Goal: Navigation & Orientation: Find specific page/section

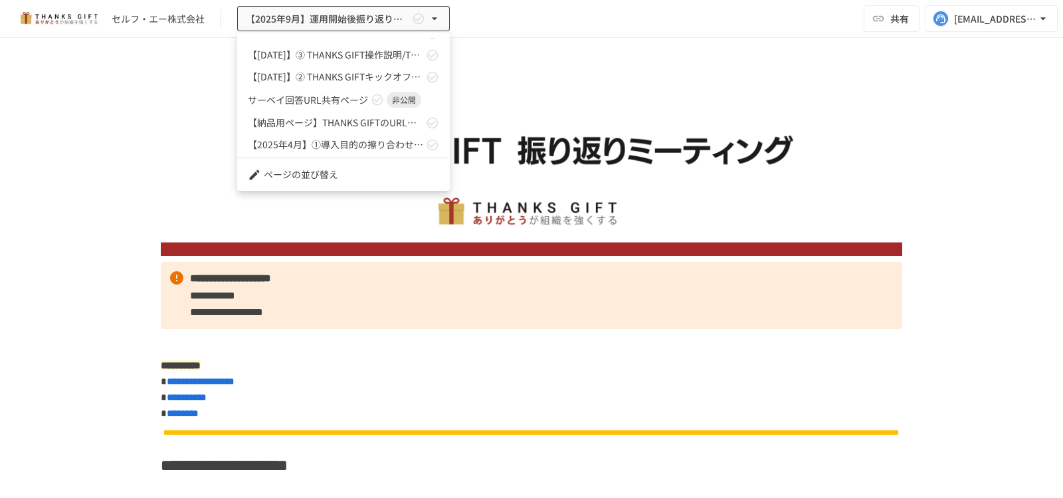
scroll to position [4485, 0]
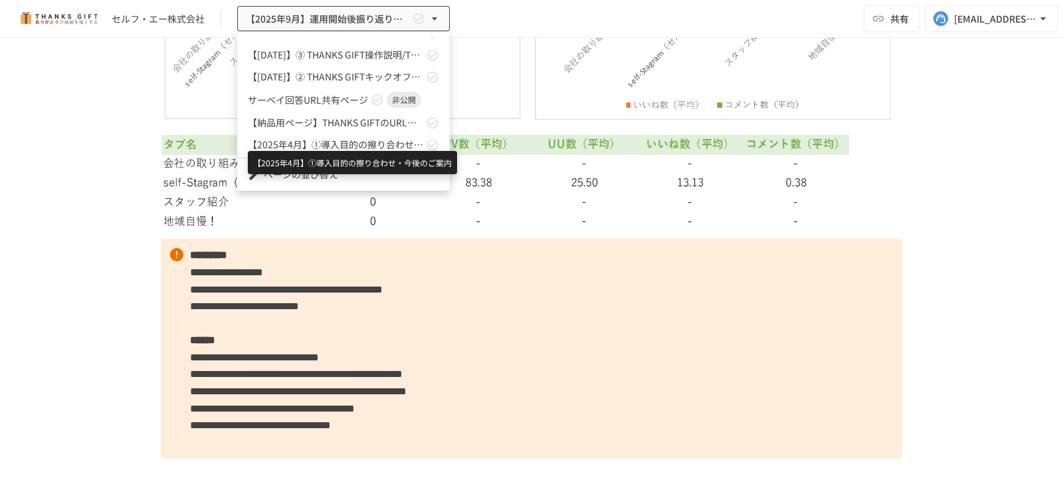
click at [341, 138] on span "【2025年4月】①導入目的の擦り合わせ・今後のご案内" at bounding box center [335, 145] width 175 height 14
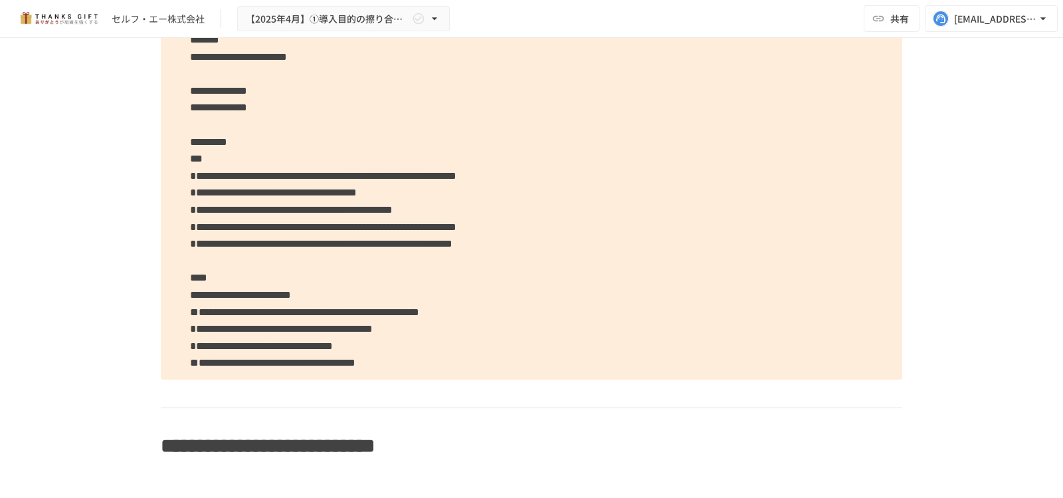
scroll to position [2812, 0]
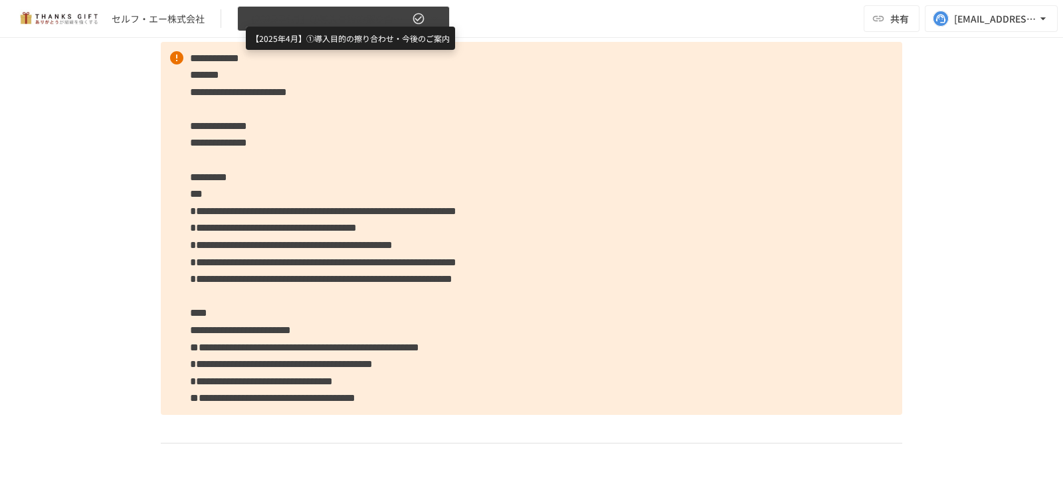
click at [379, 15] on span "【2025年4月】①導入目的の擦り合わせ・今後のご案内" at bounding box center [327, 19] width 163 height 17
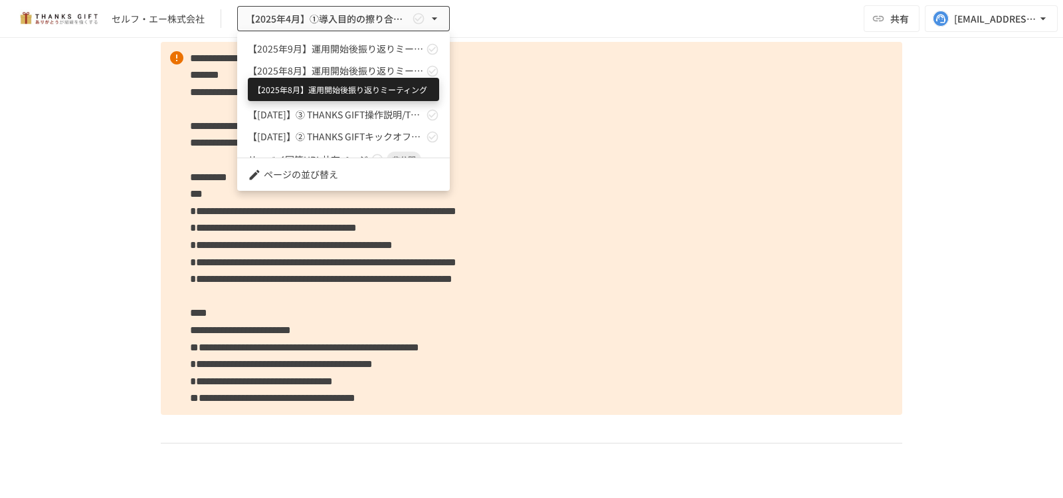
click at [364, 66] on span "【2025年8月】運用開始後振り返りミーティング" at bounding box center [335, 71] width 175 height 14
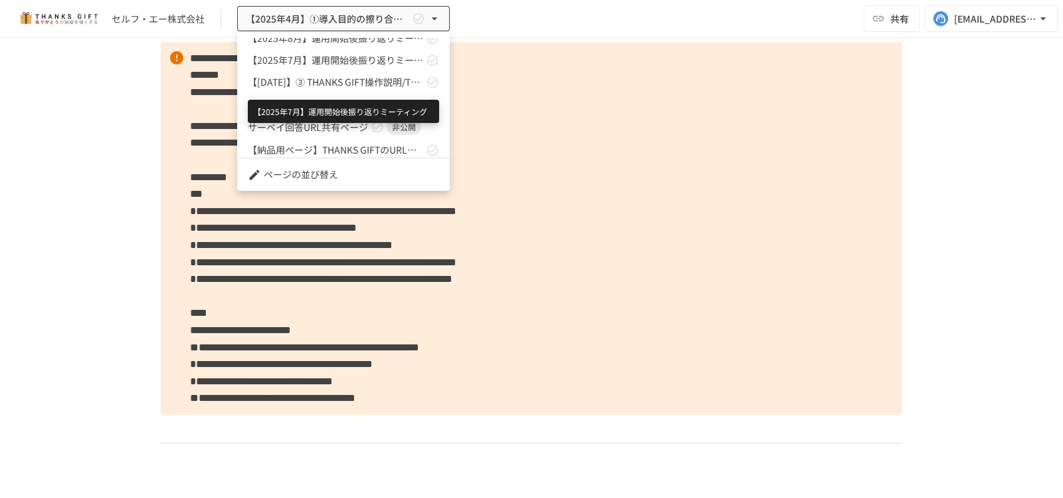
scroll to position [60, 0]
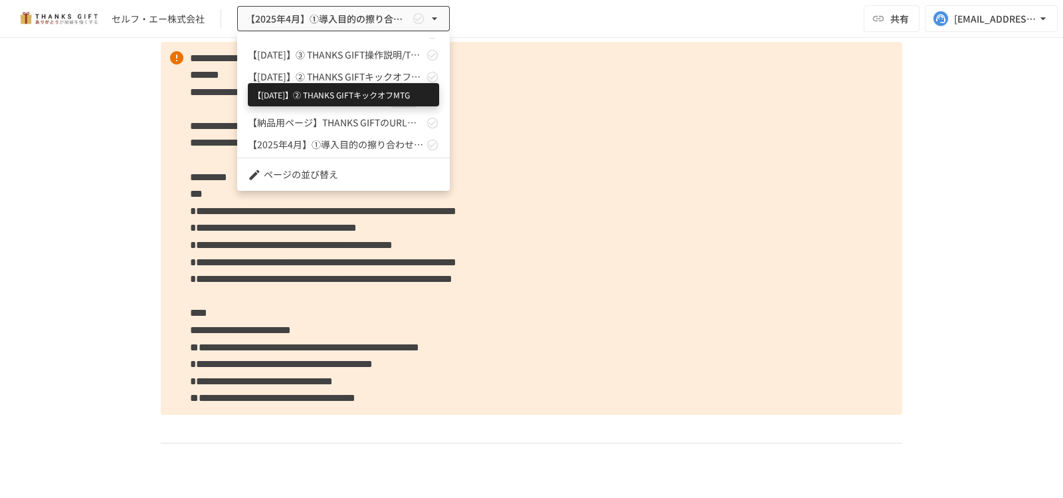
click at [330, 75] on span "【[DATE]】② THANKS GIFTキックオフMTG" at bounding box center [335, 77] width 175 height 14
click at [346, 107] on link "サーベイ回答URL共有ページ 非公開" at bounding box center [343, 100] width 213 height 24
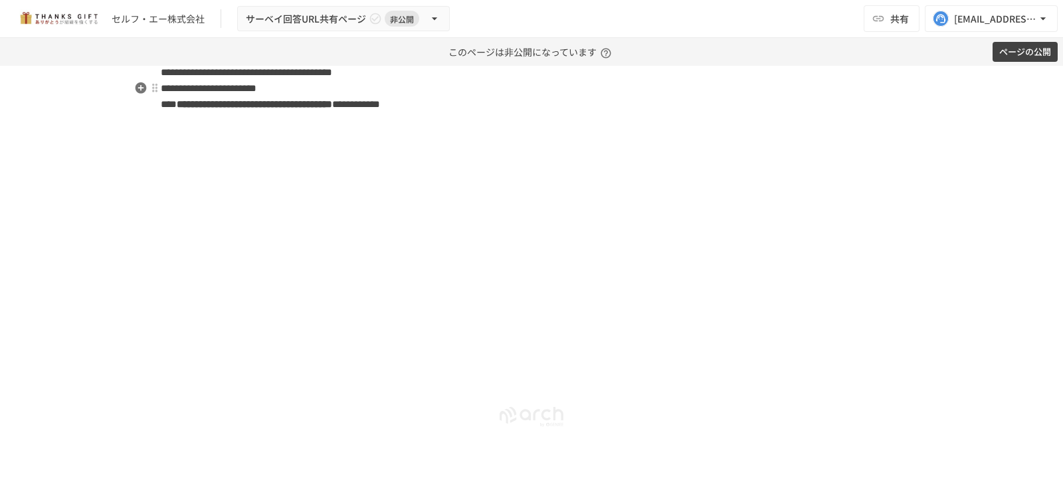
scroll to position [921, 0]
click at [1021, 49] on button "ページの公開" at bounding box center [1025, 52] width 65 height 21
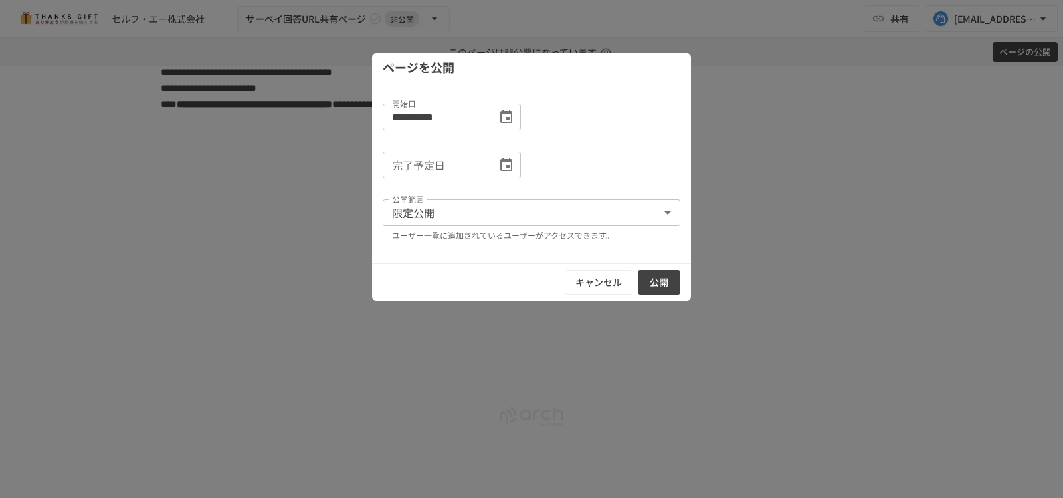
click at [601, 283] on button "キャンセル" at bounding box center [599, 282] width 68 height 25
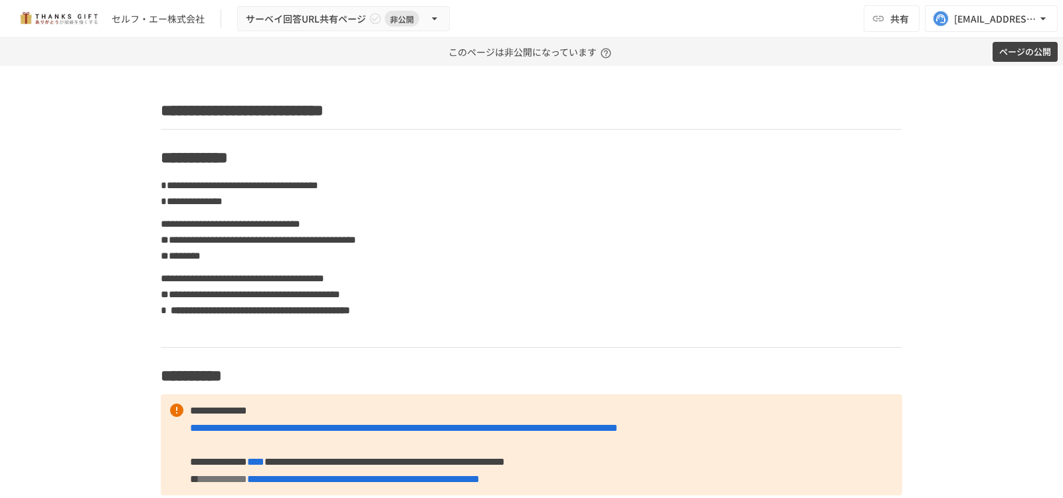
scroll to position [0, 0]
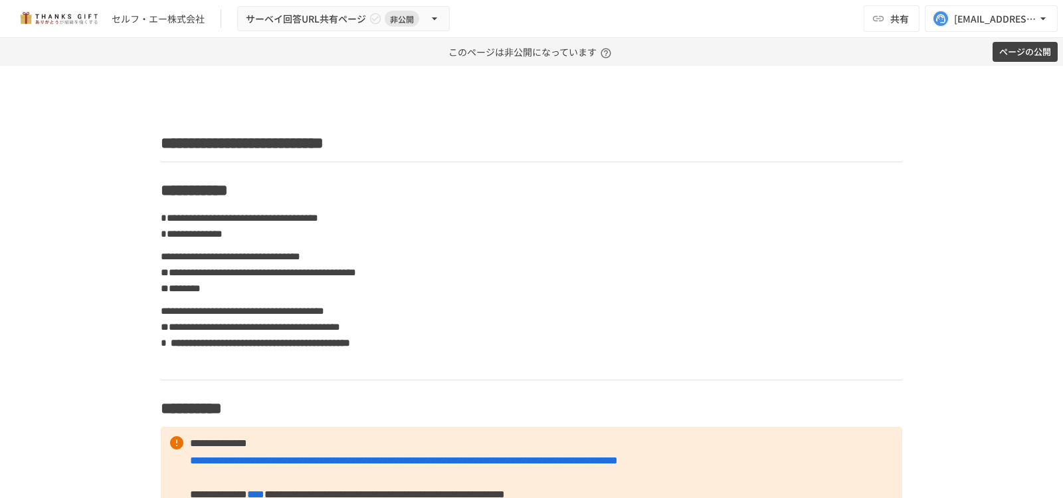
click at [295, 1] on div "セルフ・エー株式会社 サーベイ回答URL共有ページ 非公開 共有 k.kawade@take-action.jp" at bounding box center [531, 19] width 1063 height 38
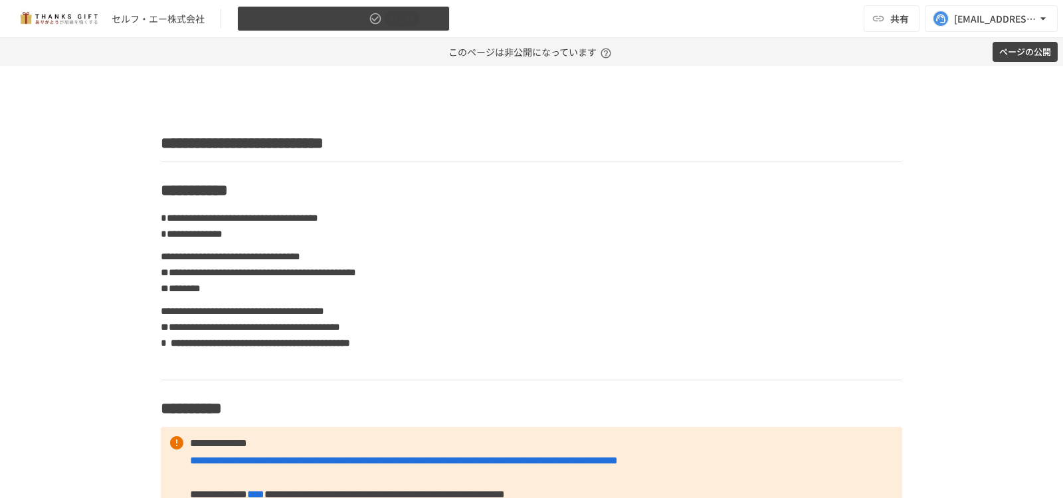
click at [292, 15] on span "サーベイ回答URL共有ページ" at bounding box center [306, 19] width 120 height 17
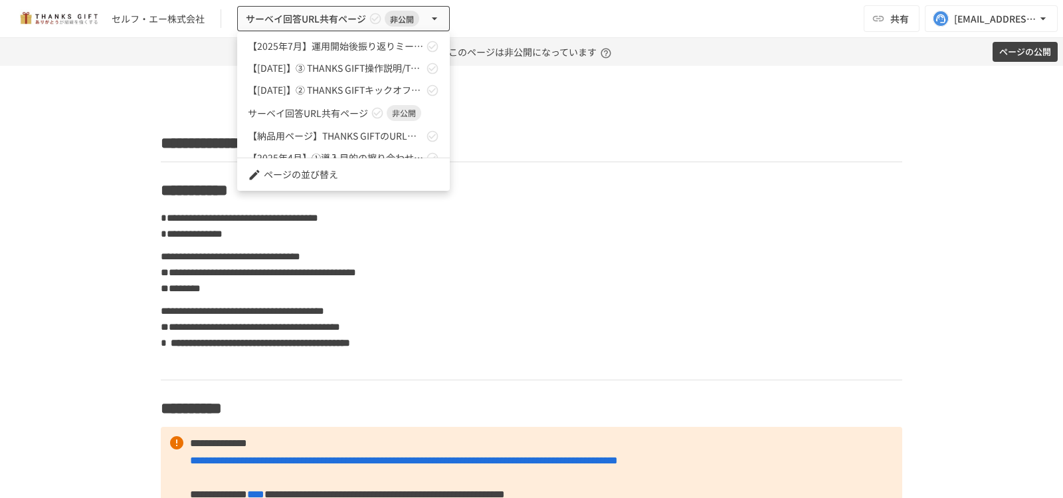
scroll to position [60, 0]
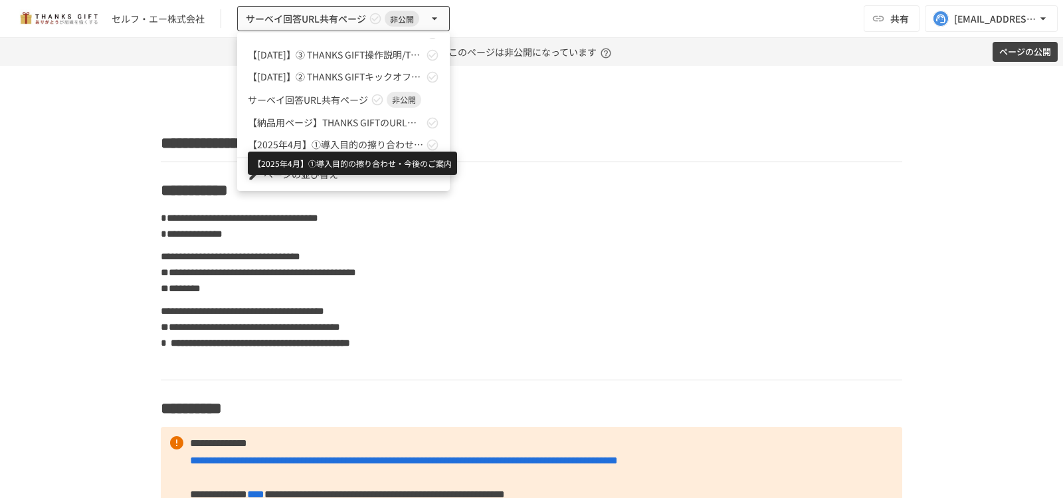
click at [312, 138] on span "【2025年4月】①導入目的の擦り合わせ・今後のご案内" at bounding box center [335, 145] width 175 height 14
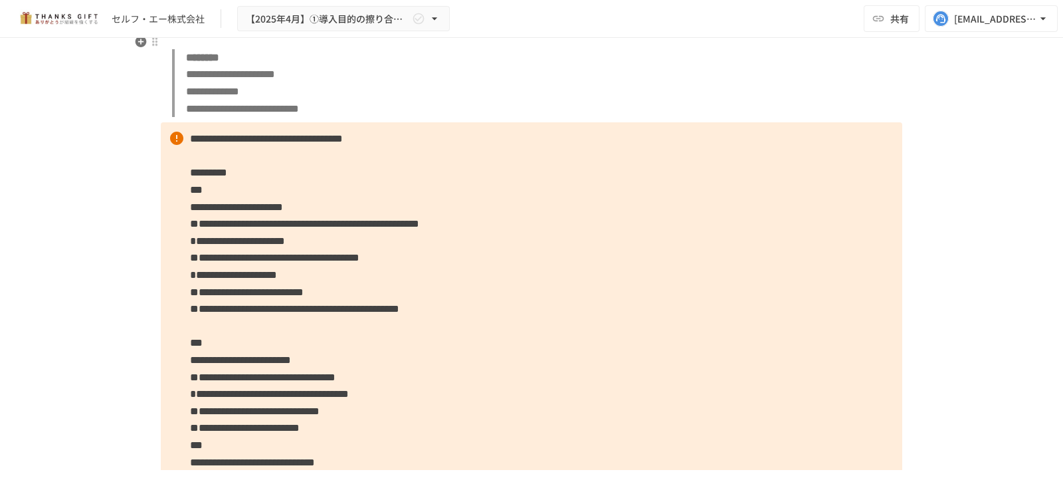
scroll to position [3337, 0]
